Goal: Information Seeking & Learning: Understand process/instructions

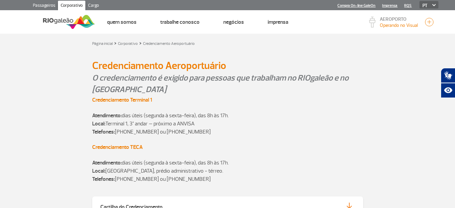
click at [65, 94] on div "O credenciamento é exigido para pessoas que trabalham no RIOgaleão e no [GEOGRA…" at bounding box center [228, 83] width 376 height 23
